Goal: Information Seeking & Learning: Learn about a topic

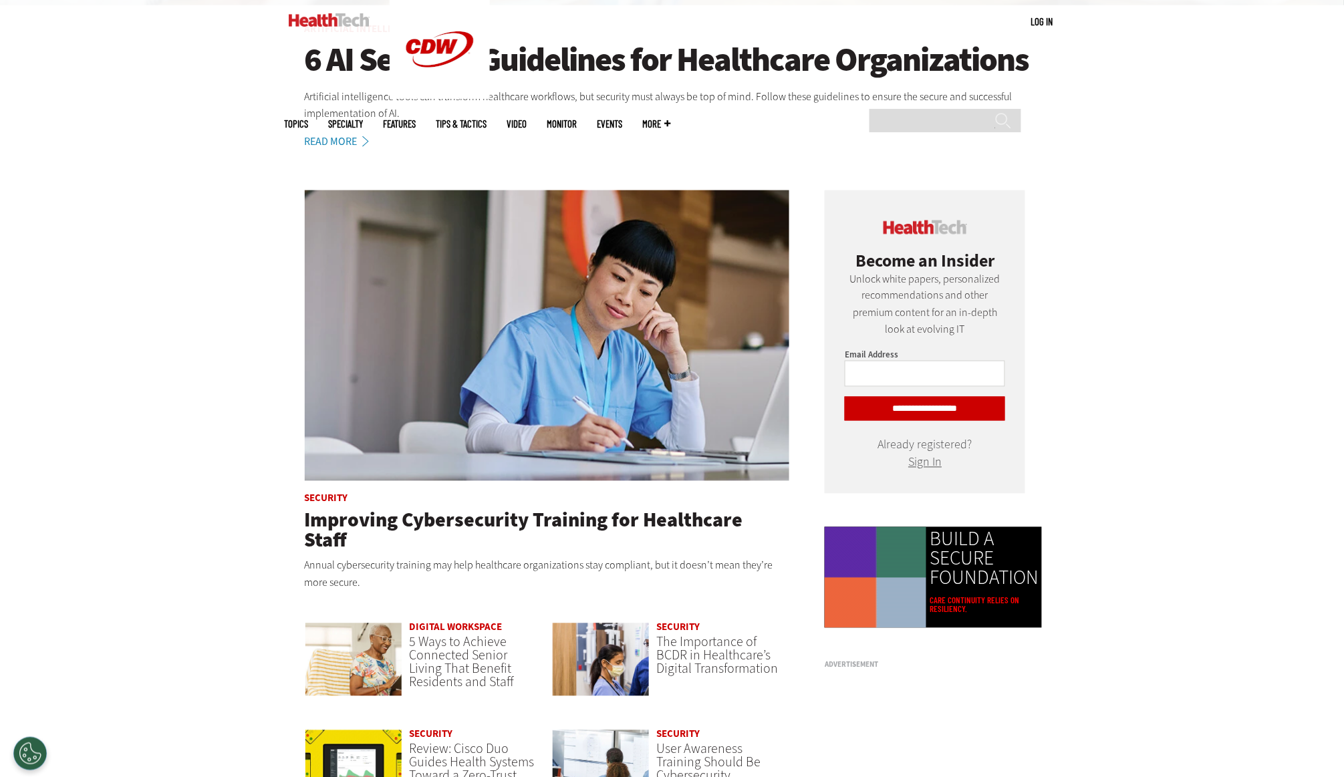
scroll to position [596, 0]
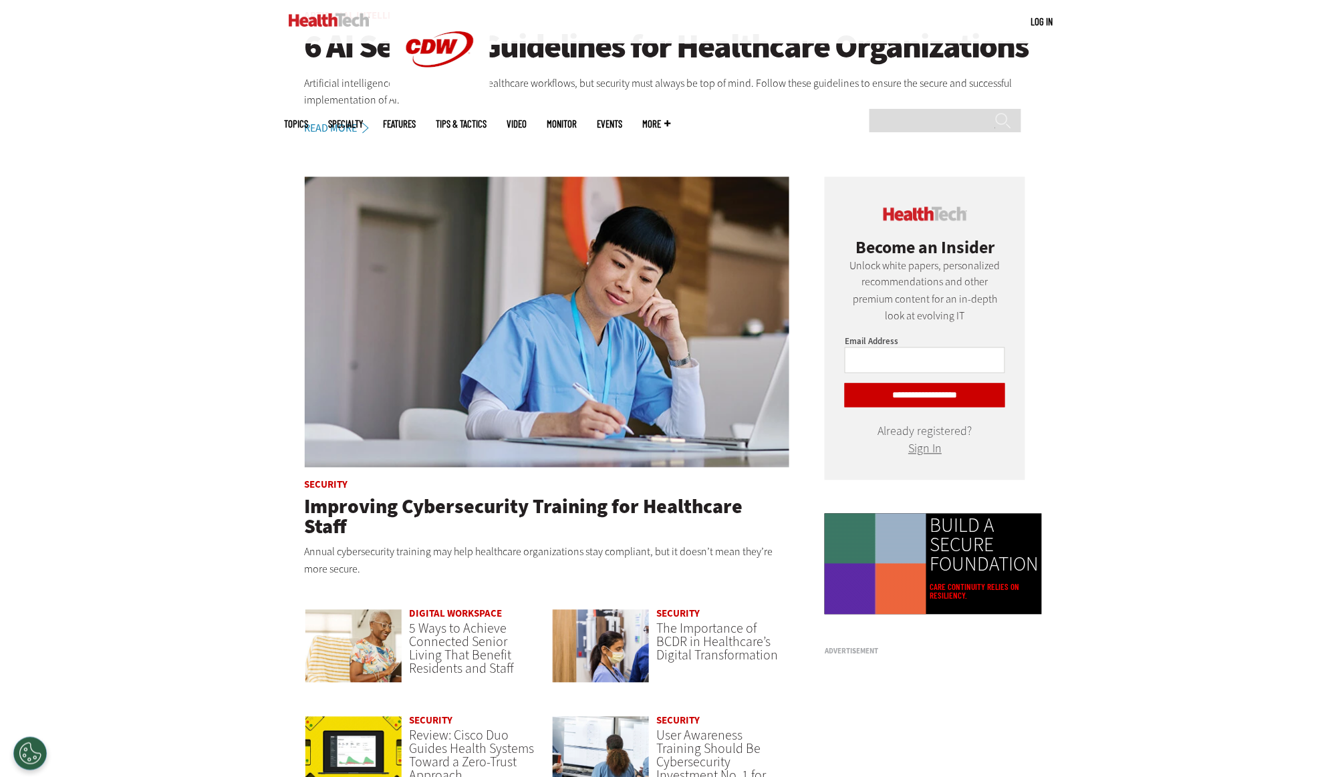
click at [342, 125] on link "Read More" at bounding box center [344, 128] width 79 height 11
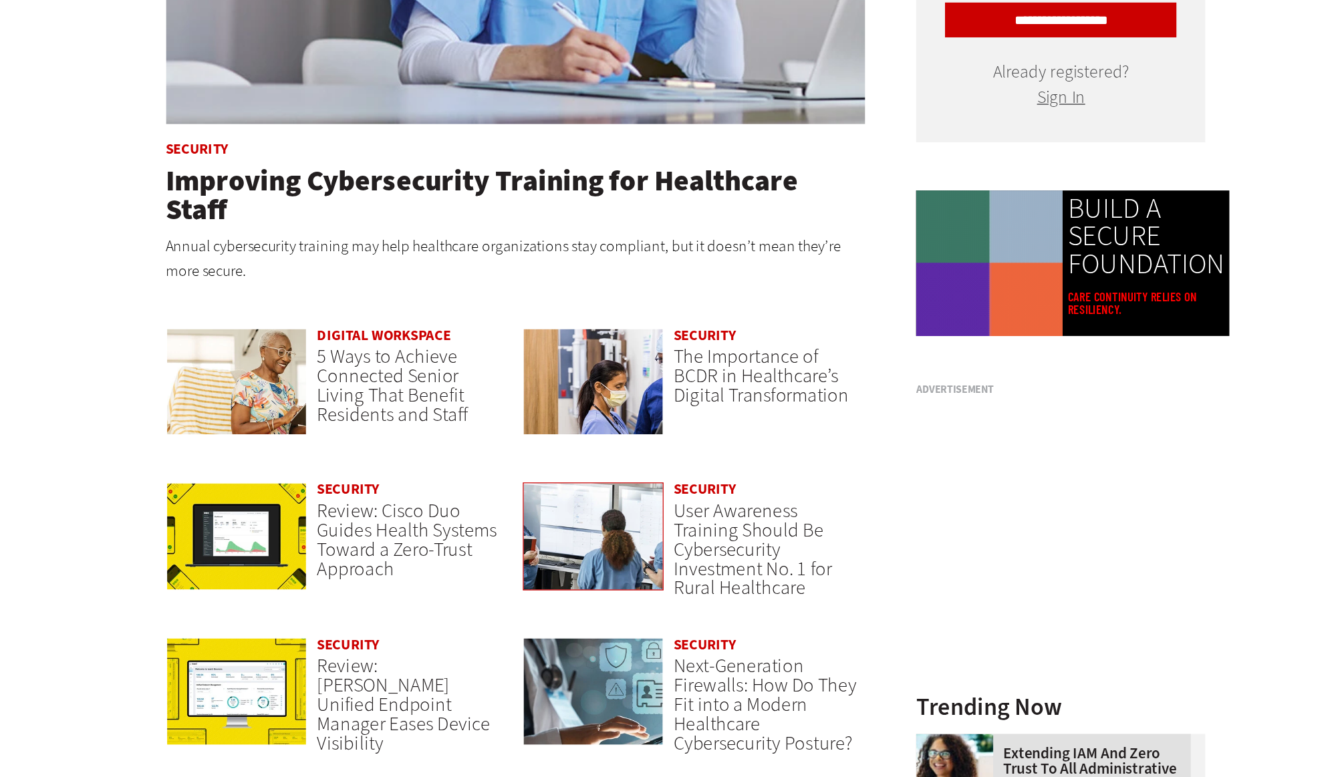
scroll to position [743, 0]
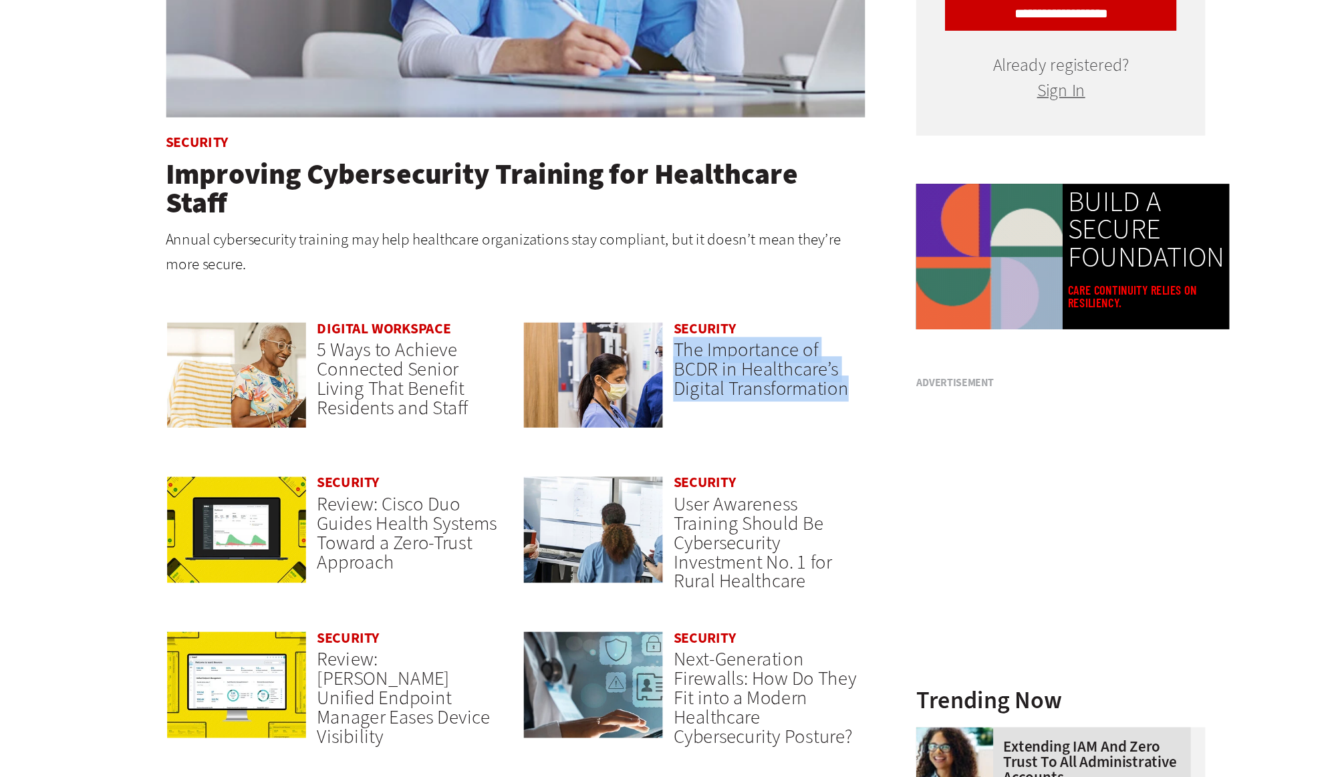
click at [346, 462] on div "Digital Workspace 5 Ways to Achieve Connected Senior Living That Benefit Reside…" at bounding box center [424, 516] width 238 height 108
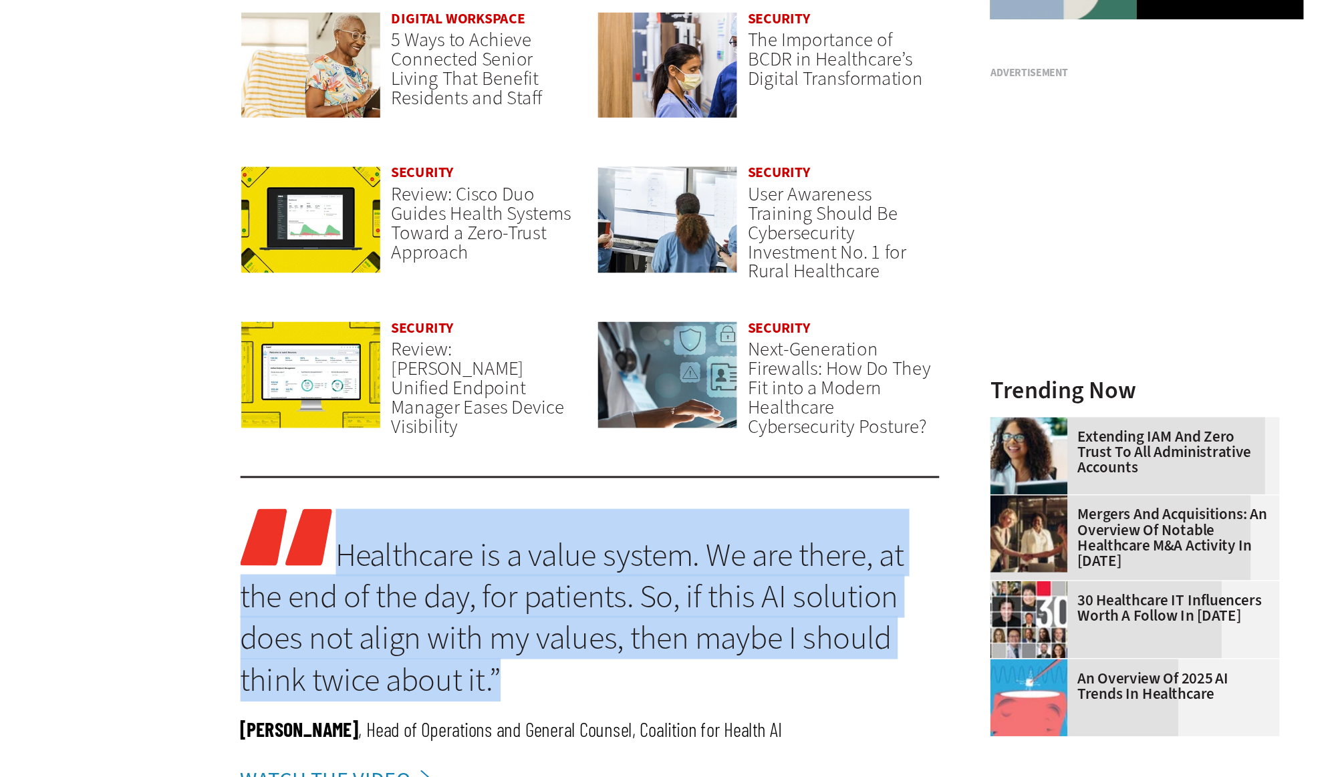
scroll to position [959, 0]
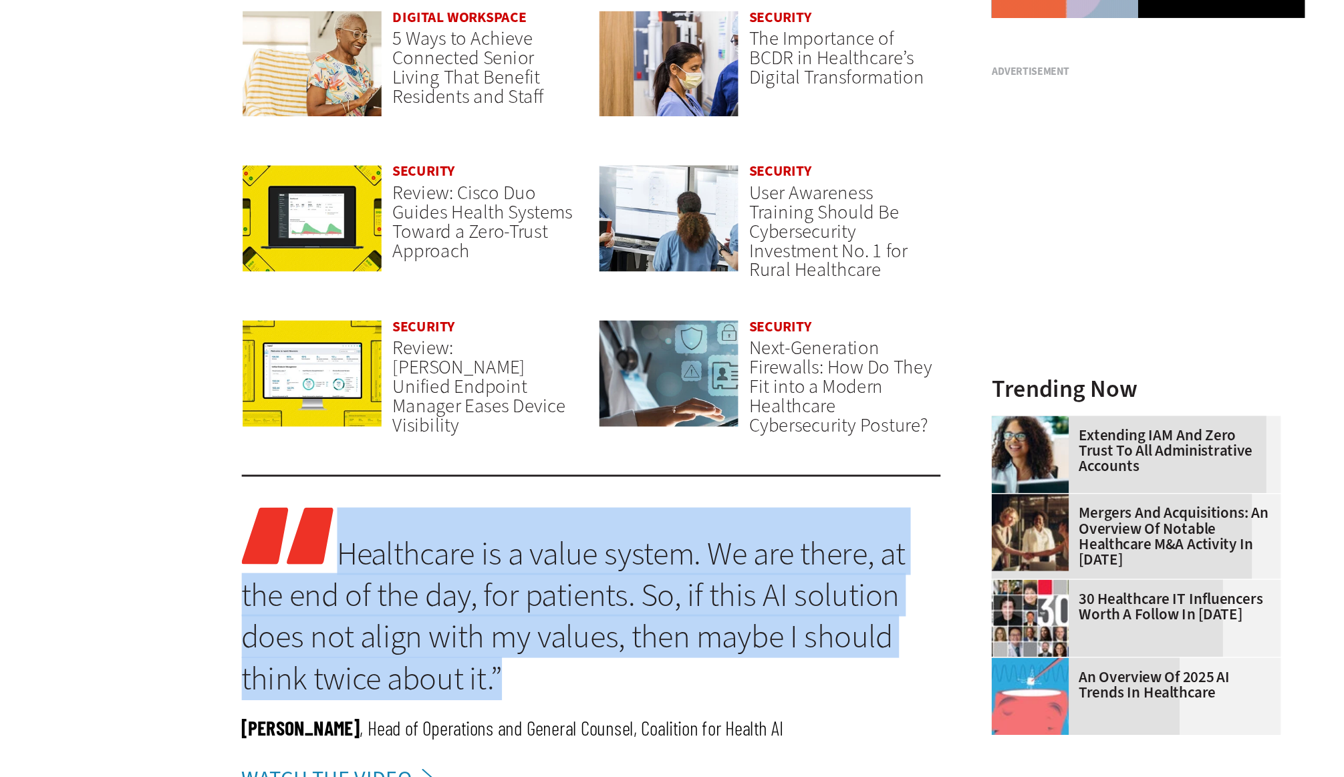
click at [825, 703] on link "An Overview of 2025 AI Trends in Healthcare" at bounding box center [921, 713] width 193 height 21
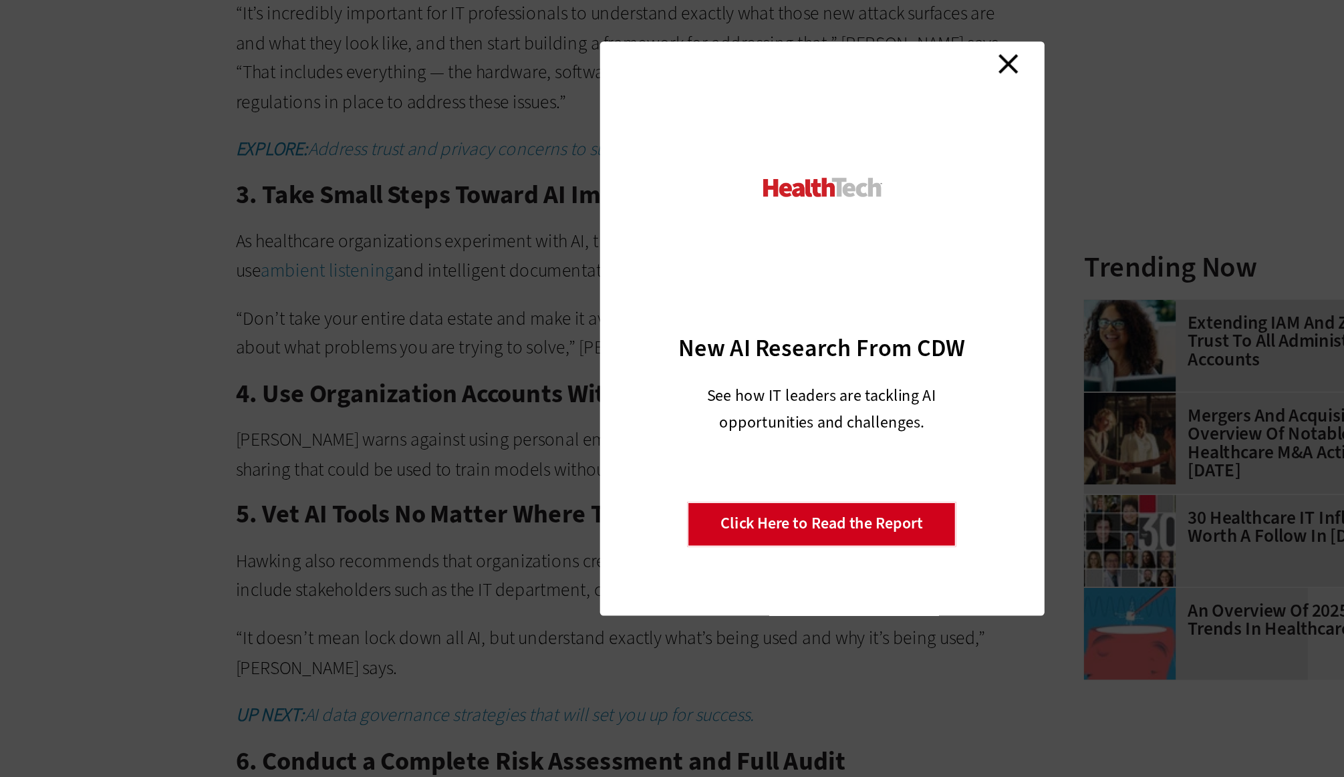
scroll to position [1348, 0]
click at [771, 225] on link "Close" at bounding box center [781, 235] width 20 height 20
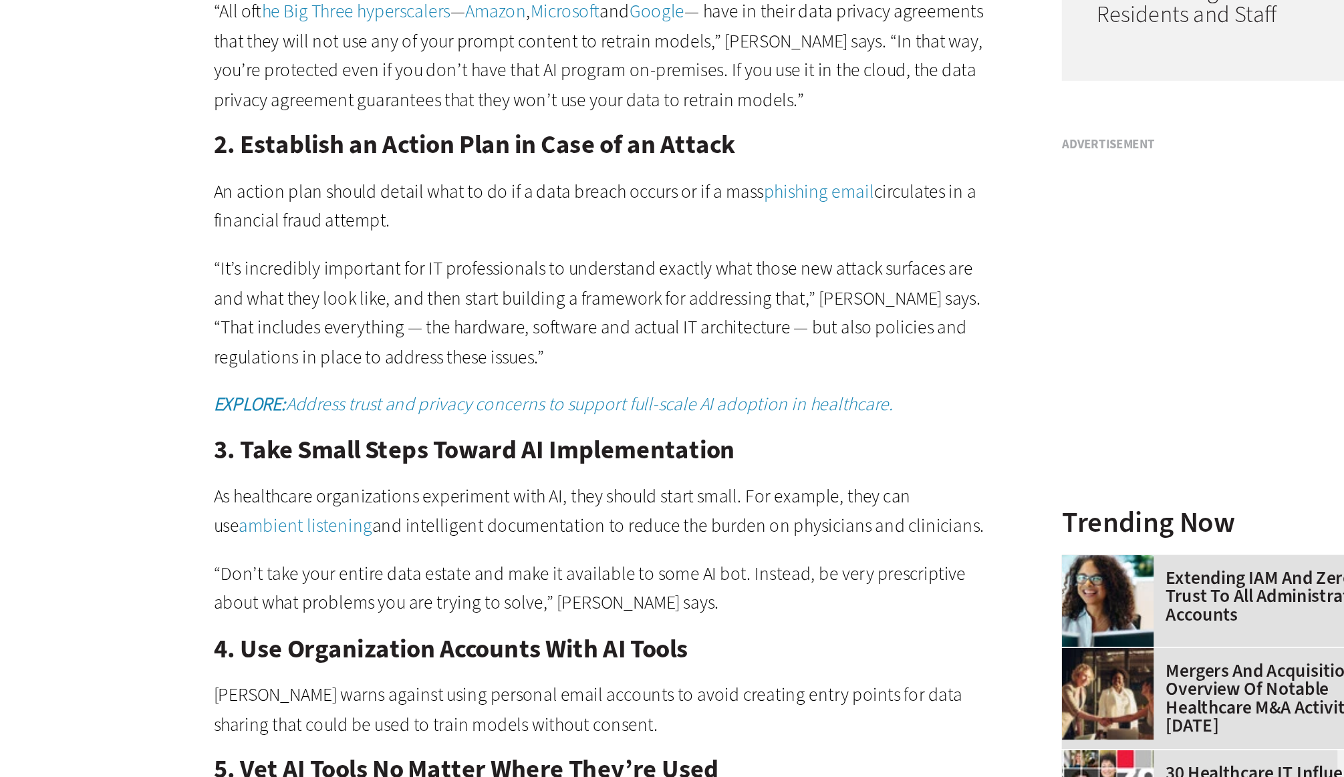
scroll to position [1076, 0]
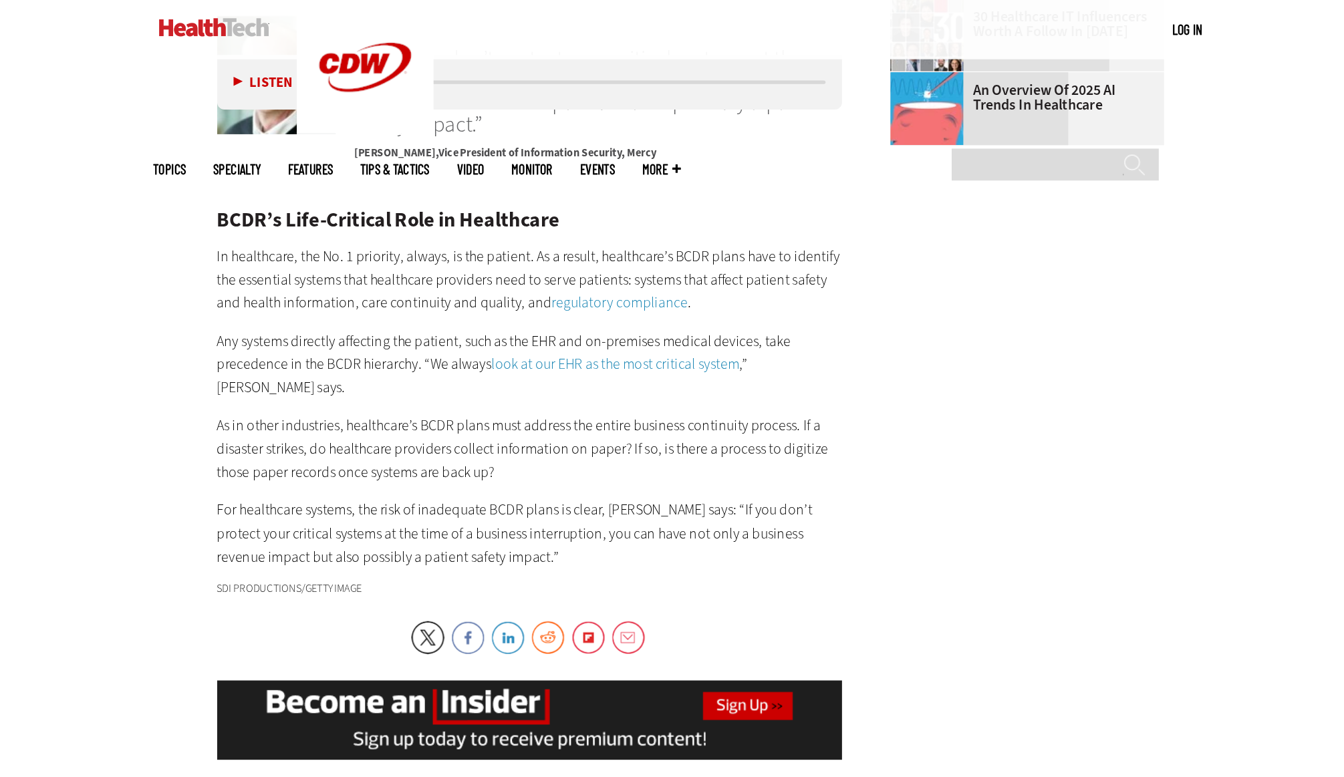
scroll to position [2133, 0]
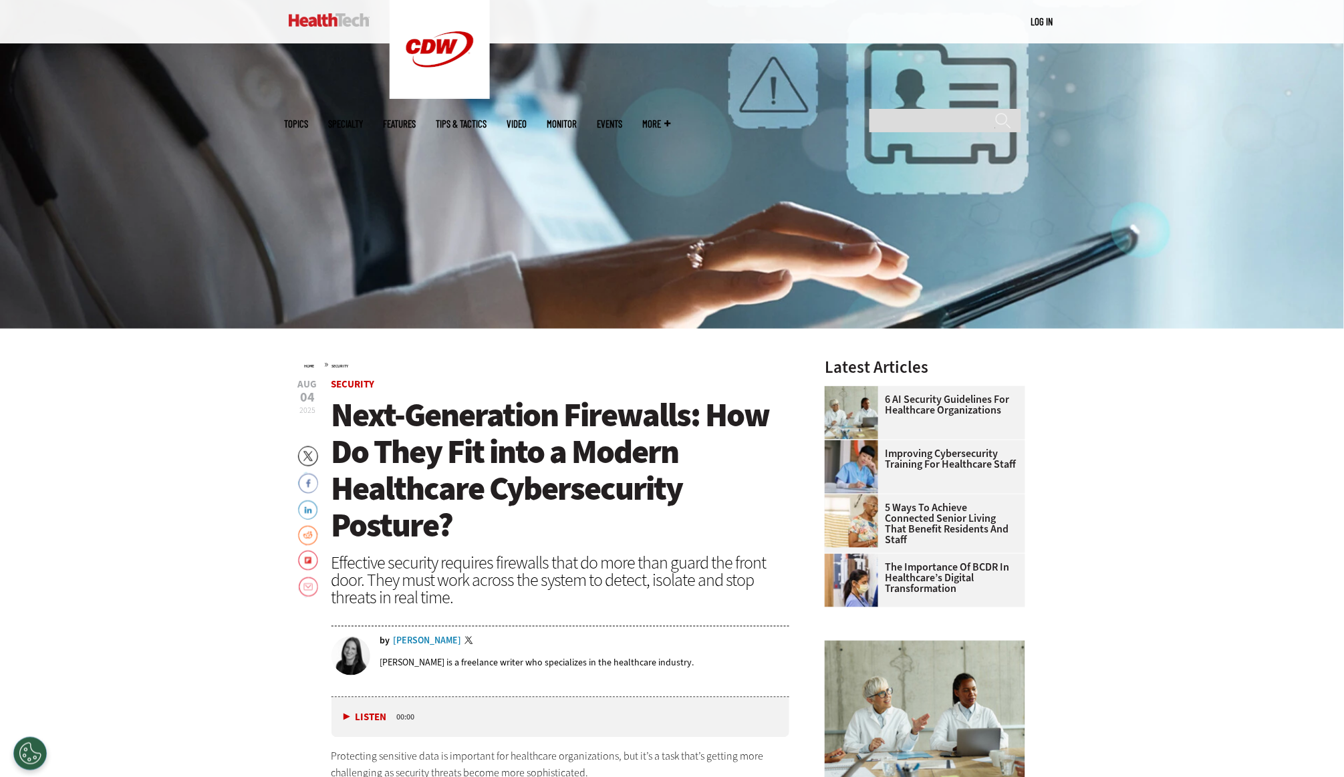
scroll to position [273, 0]
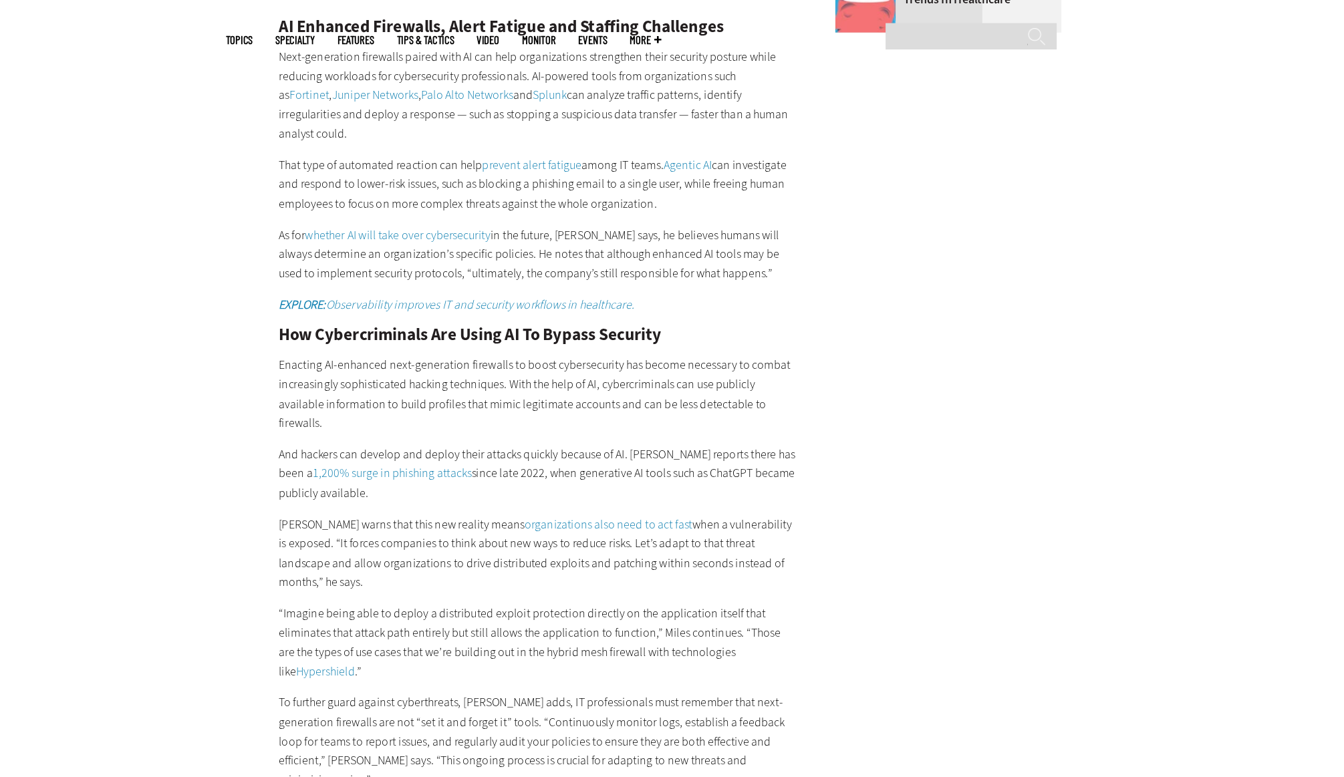
scroll to position [2158, 0]
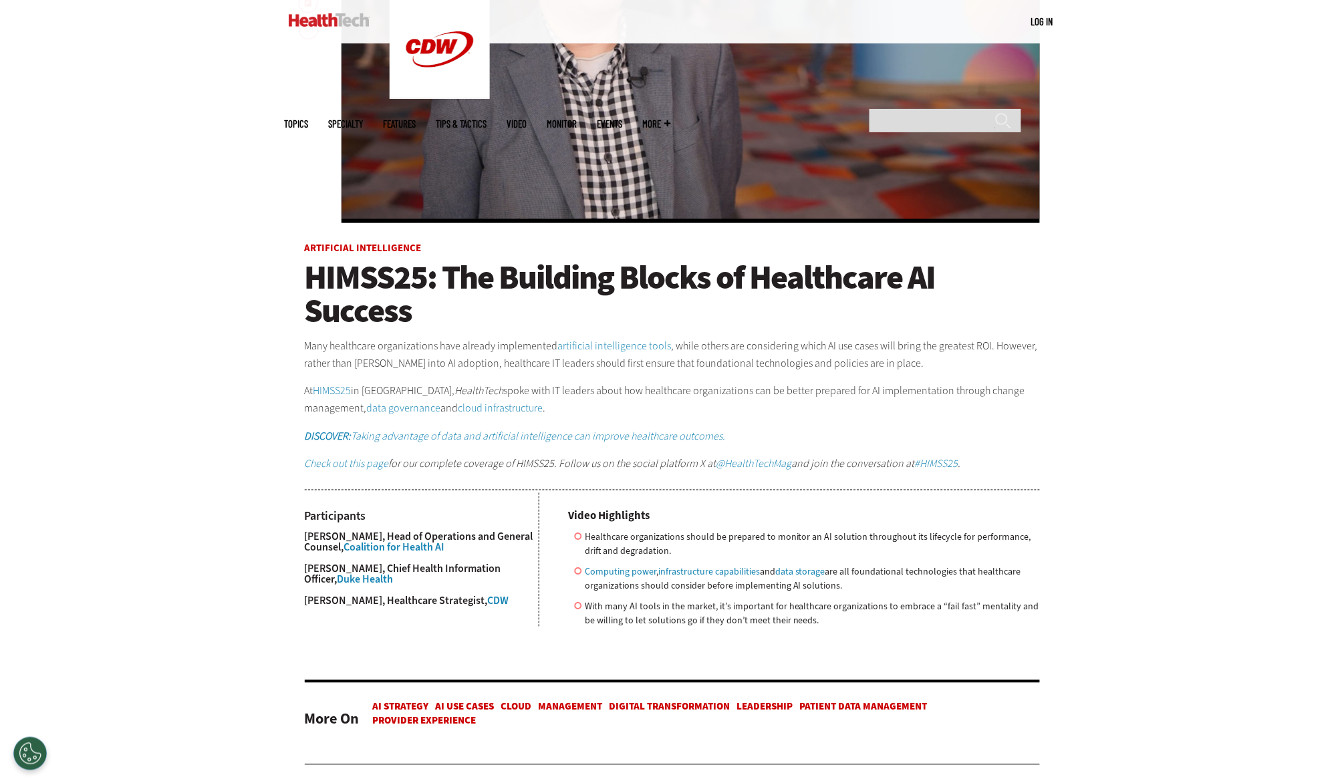
scroll to position [406, 0]
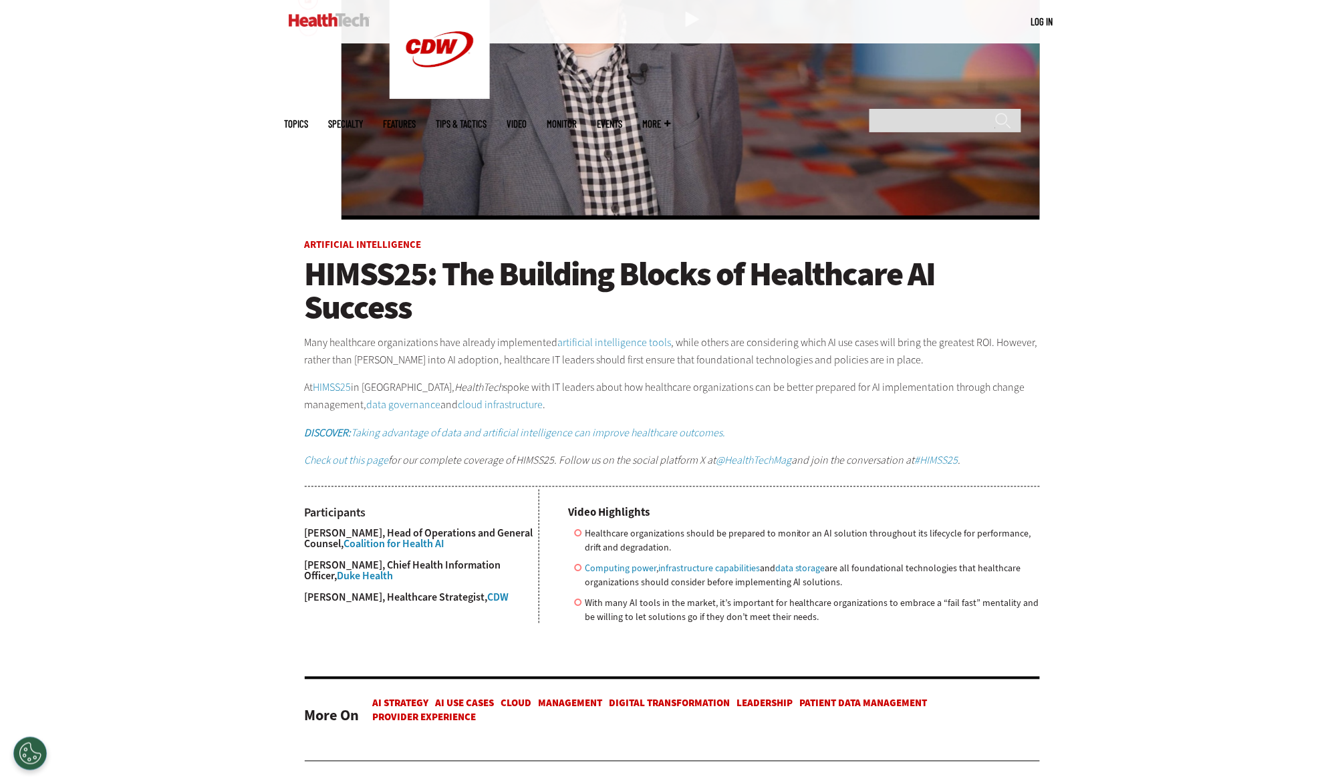
click at [740, 137] on div "Video viewer" at bounding box center [691, 19] width 699 height 401
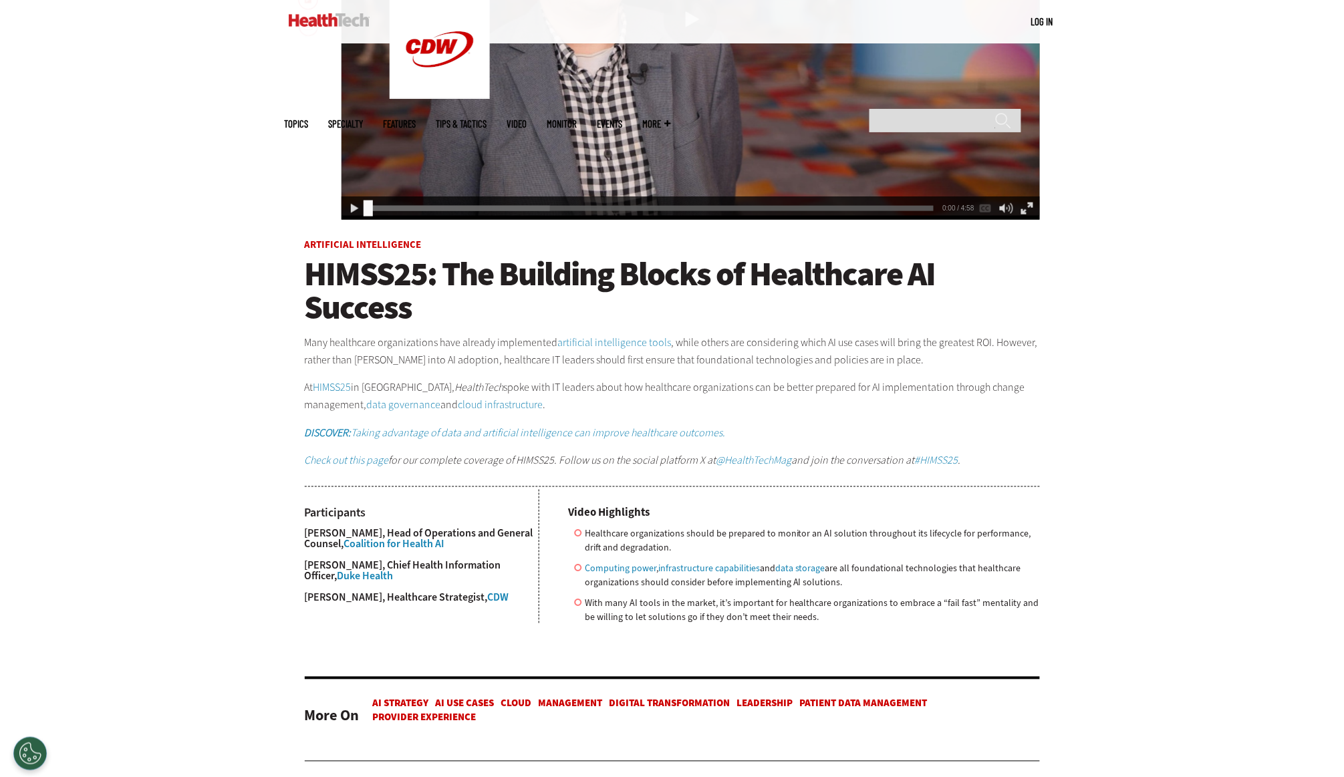
click at [740, 137] on div "Video viewer" at bounding box center [691, 19] width 699 height 401
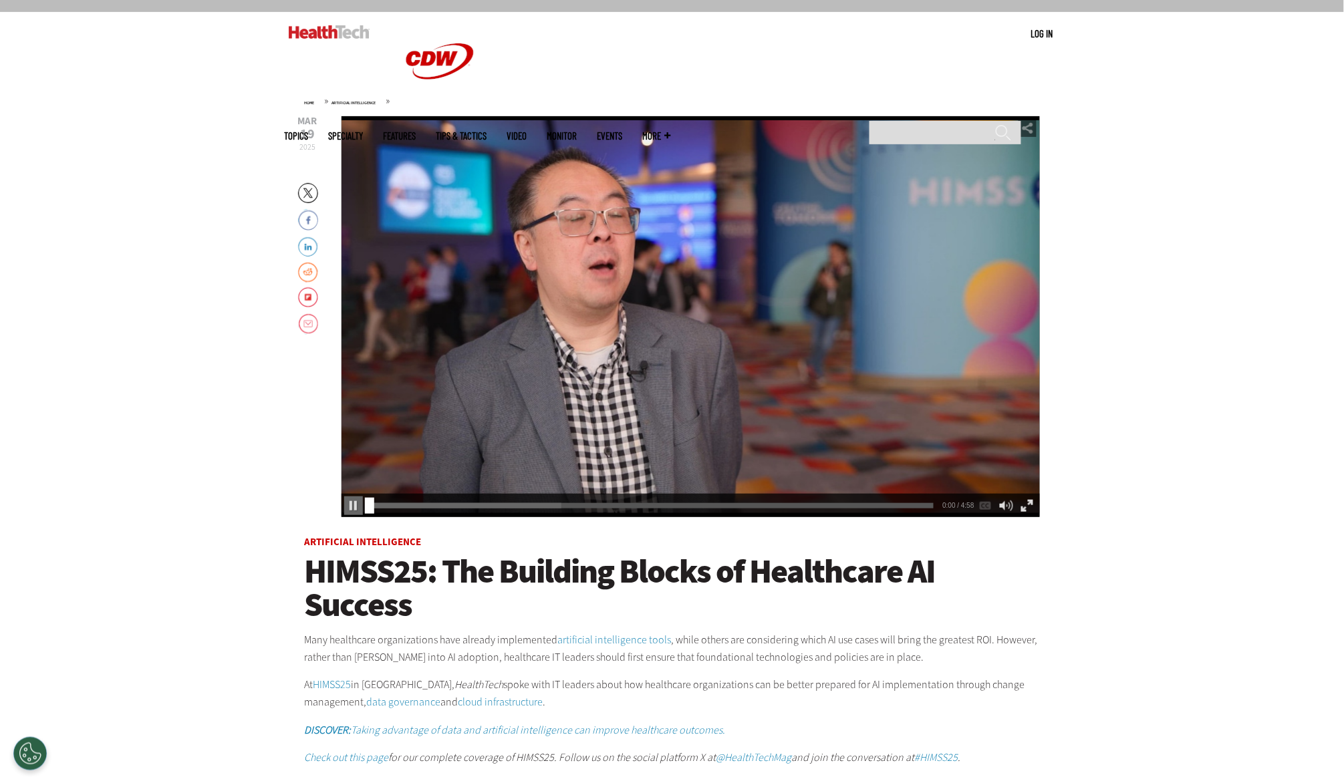
scroll to position [65, 0]
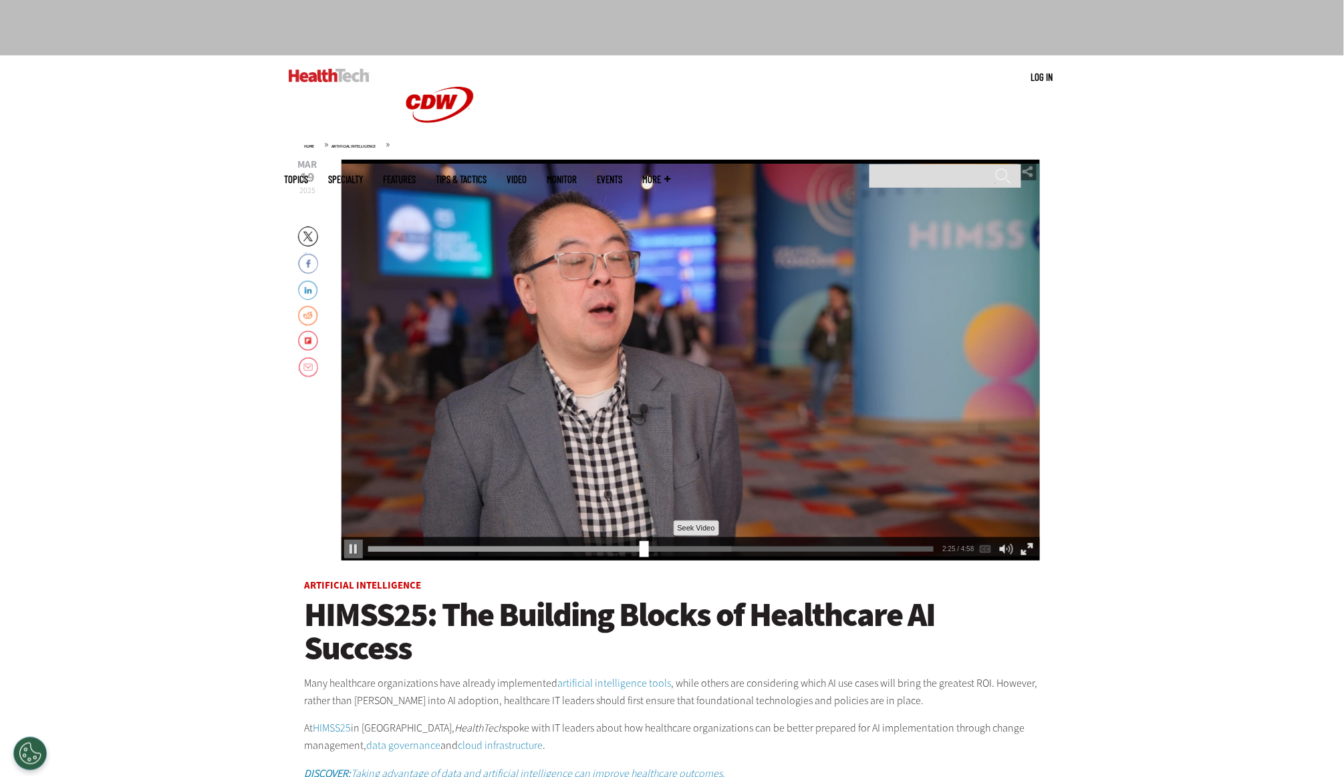
click at [663, 548] on div "2:25" at bounding box center [653, 547] width 571 height 1
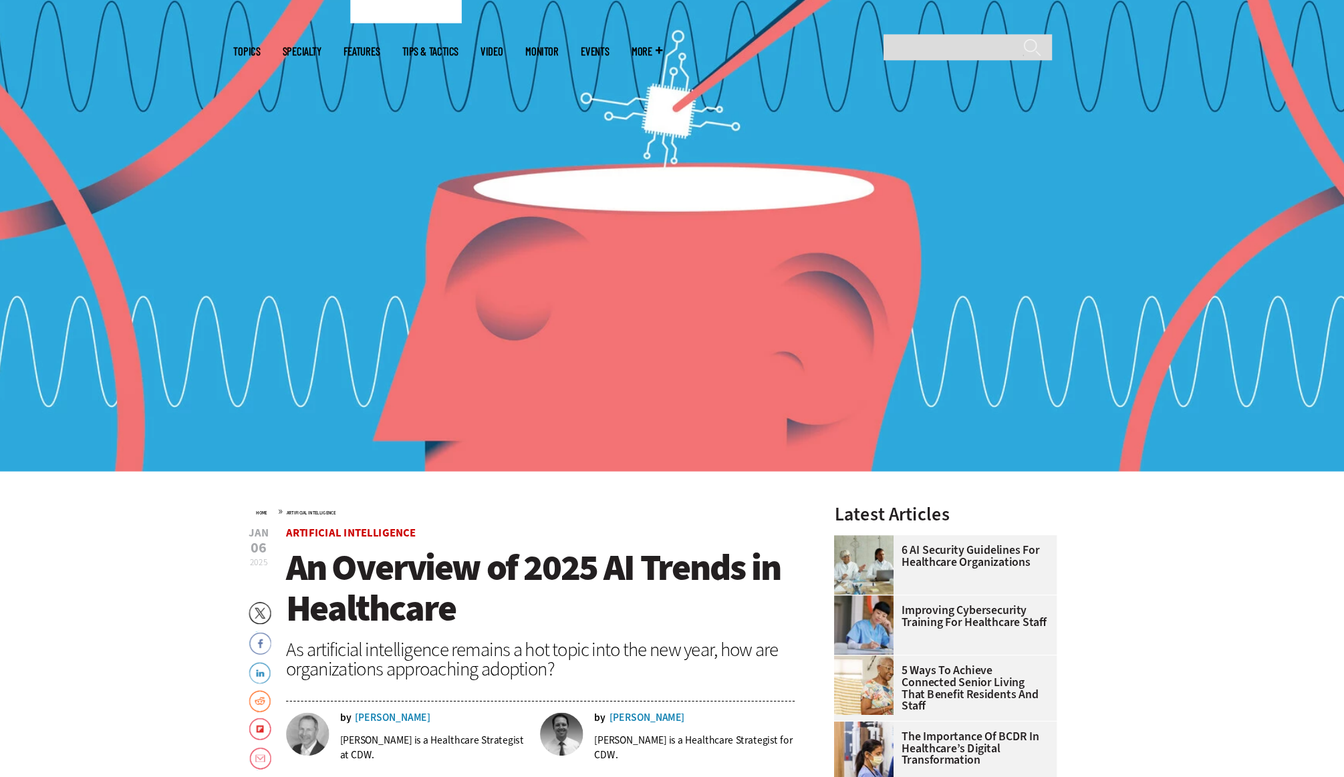
scroll to position [86, 0]
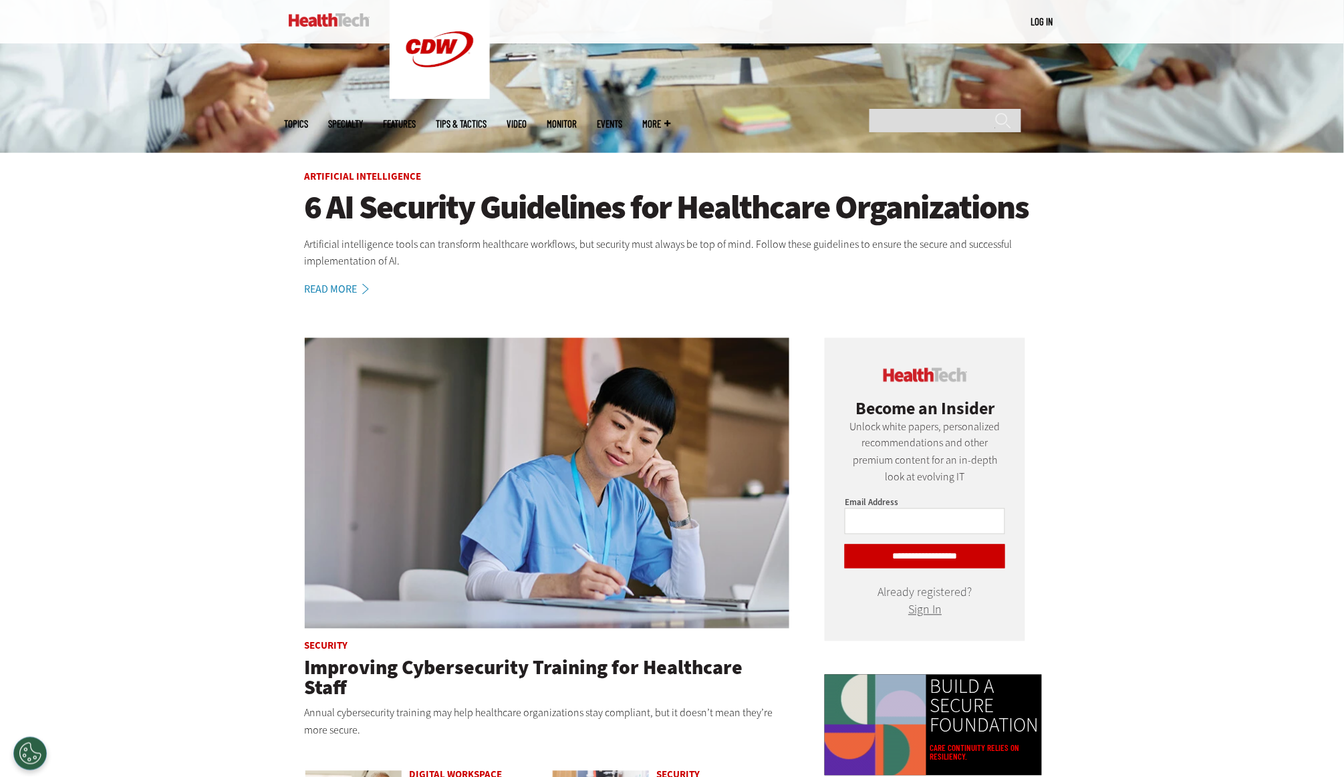
scroll to position [431, 0]
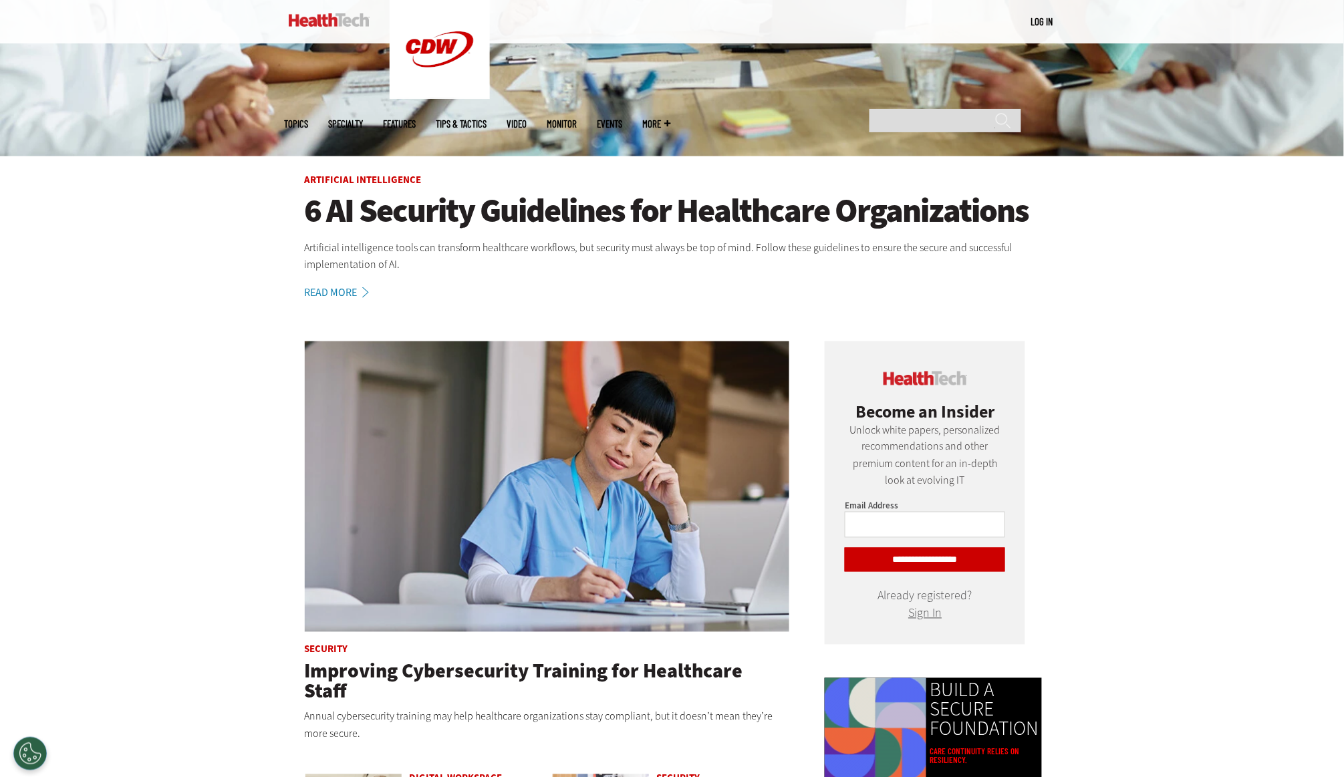
click at [362, 288] on icon at bounding box center [366, 292] width 16 height 11
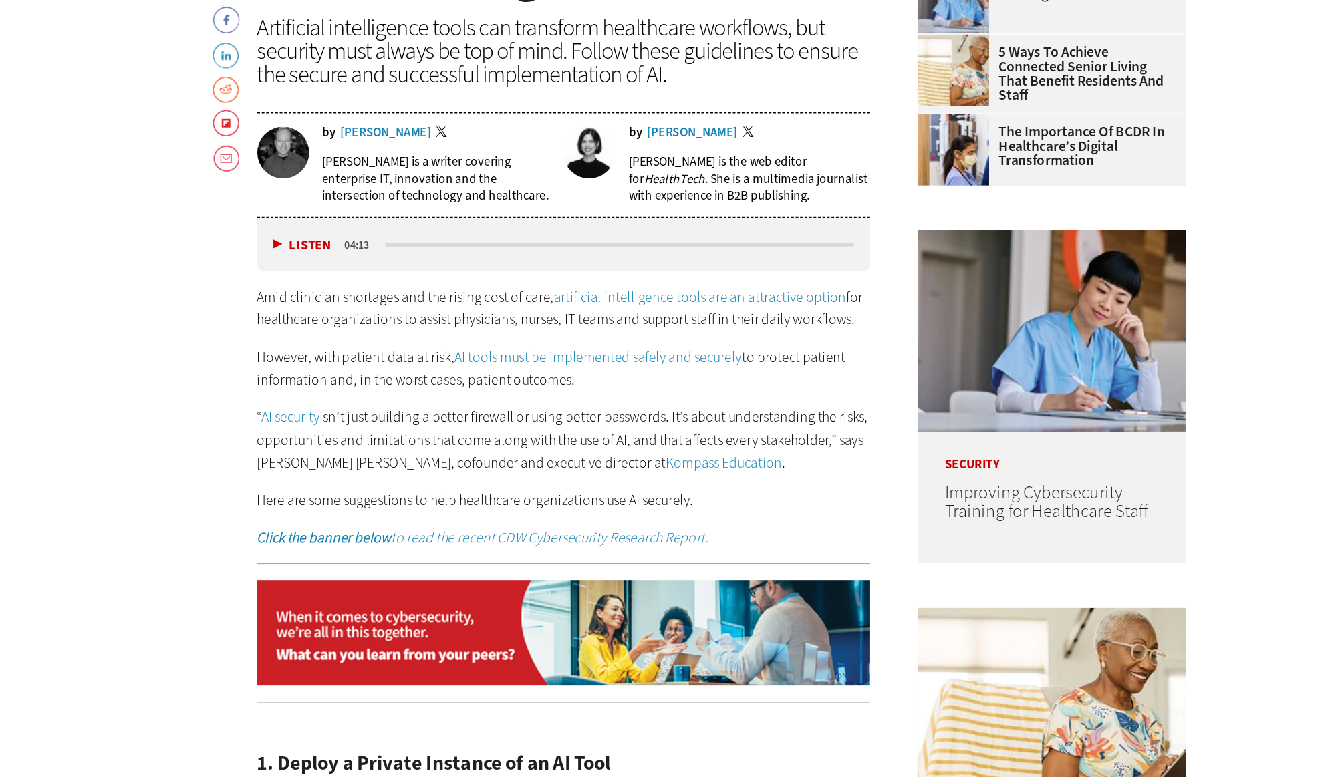
scroll to position [573, 0]
